Goal: Task Accomplishment & Management: Manage account settings

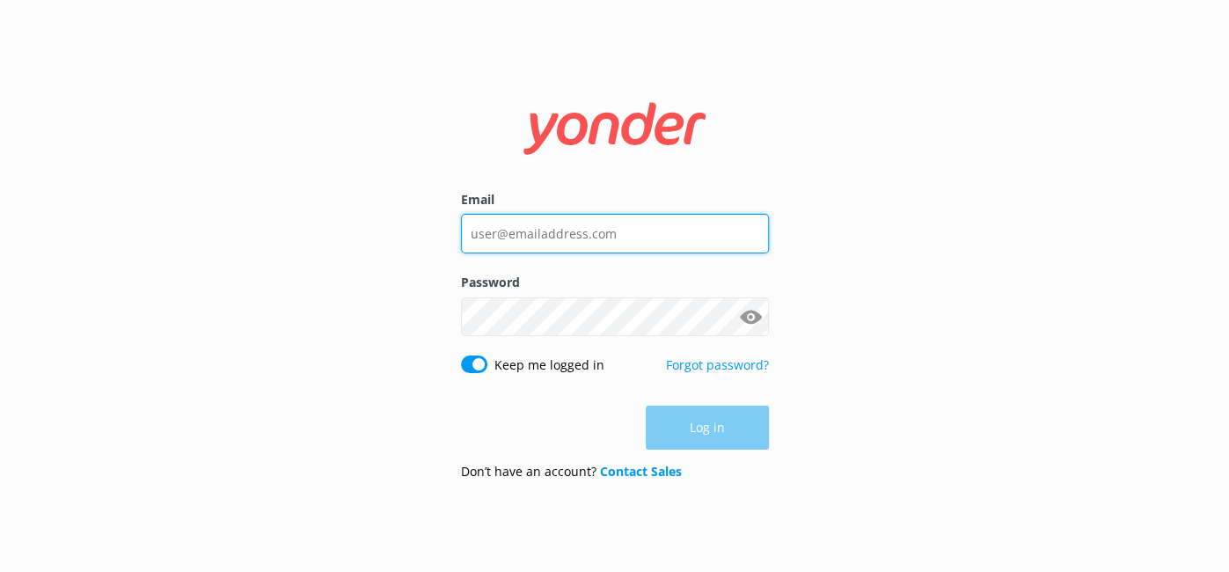
type input "[PERSON_NAME][EMAIL_ADDRESS][DOMAIN_NAME]"
click at [702, 234] on input "[PERSON_NAME][EMAIL_ADDRESS][DOMAIN_NAME]" at bounding box center [615, 234] width 308 height 40
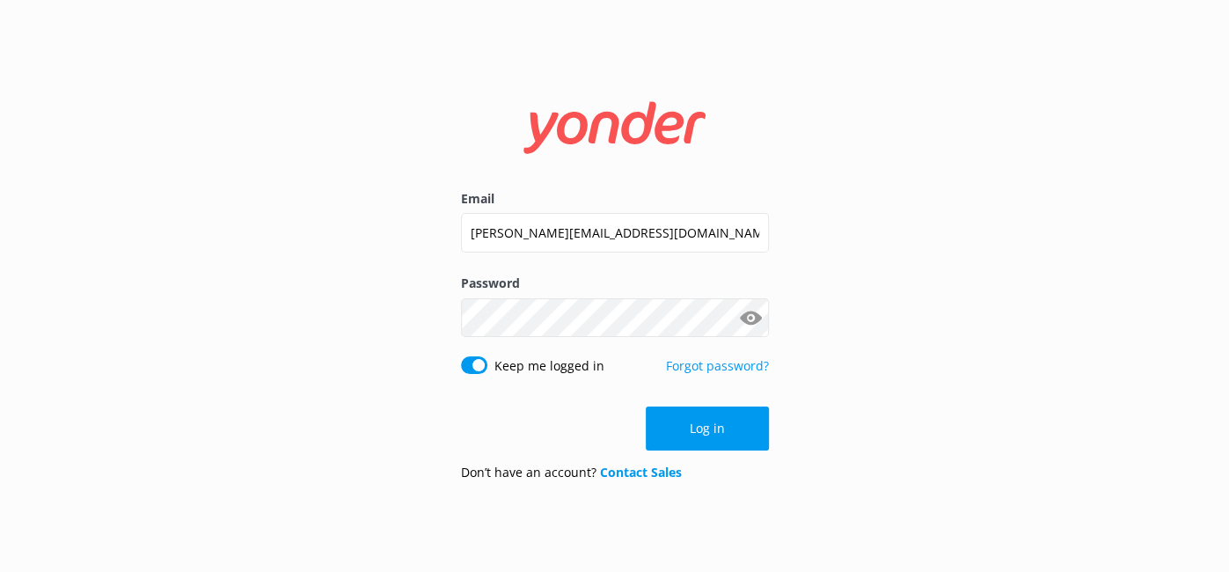
click at [813, 186] on div "Email [PERSON_NAME][EMAIL_ADDRESS][DOMAIN_NAME] Password Show password Keep me …" at bounding box center [614, 286] width 1229 height 572
click at [616, 247] on input "[PERSON_NAME][EMAIL_ADDRESS][DOMAIN_NAME]" at bounding box center [615, 233] width 308 height 40
click at [182, 421] on div "Email [PERSON_NAME][EMAIL_ADDRESS][DOMAIN_NAME] Password Show password Keep me …" at bounding box center [614, 286] width 1229 height 572
click at [700, 419] on button "Log in" at bounding box center [707, 428] width 123 height 44
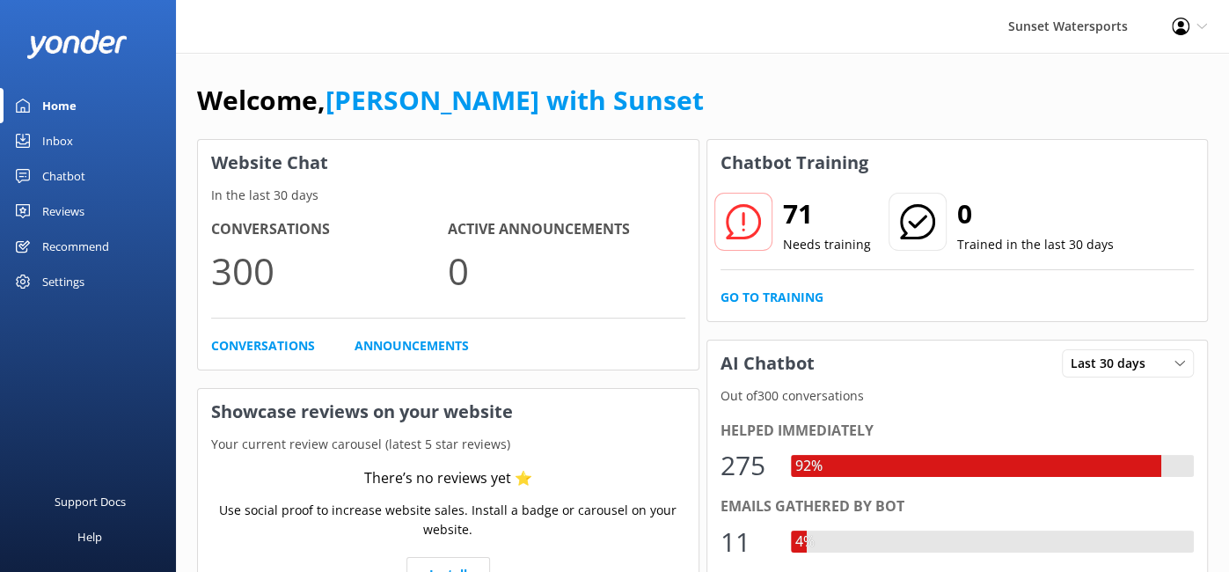
click at [48, 141] on div "Inbox" at bounding box center [57, 140] width 31 height 35
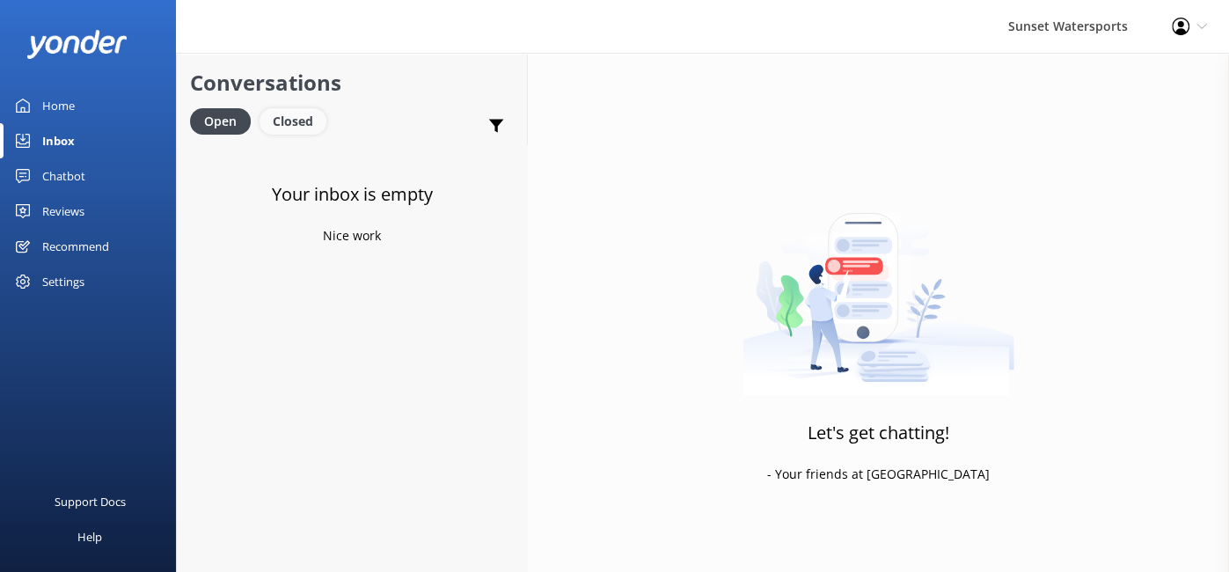
click at [291, 116] on div "Closed" at bounding box center [292, 121] width 67 height 26
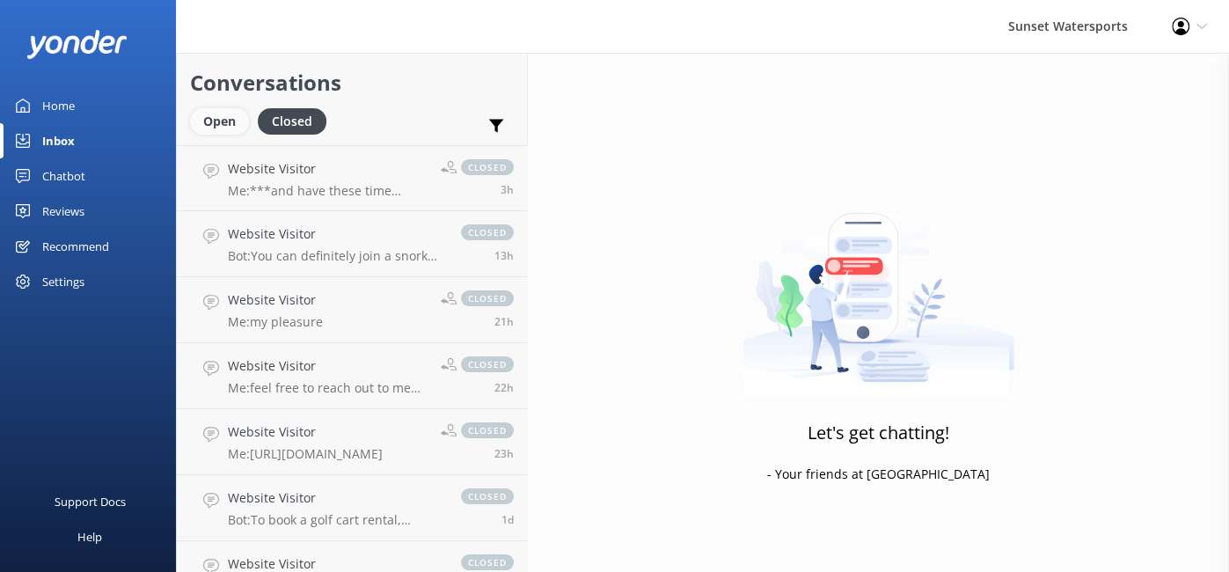
click at [207, 127] on div "Open" at bounding box center [219, 121] width 59 height 26
